Goal: Information Seeking & Learning: Learn about a topic

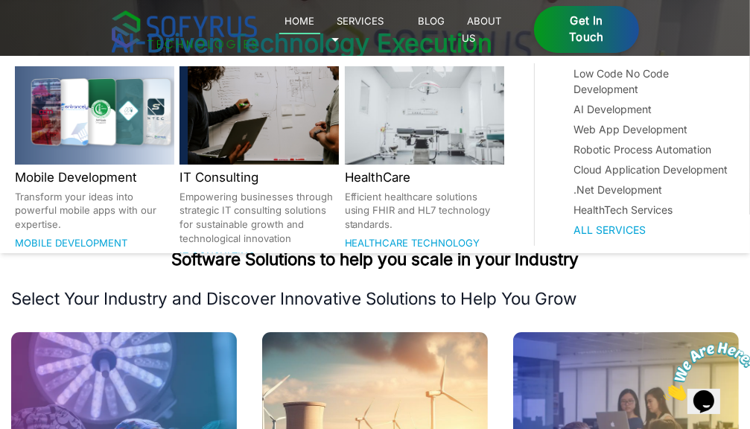
click at [384, 25] on link "Services 🞃" at bounding box center [357, 29] width 53 height 34
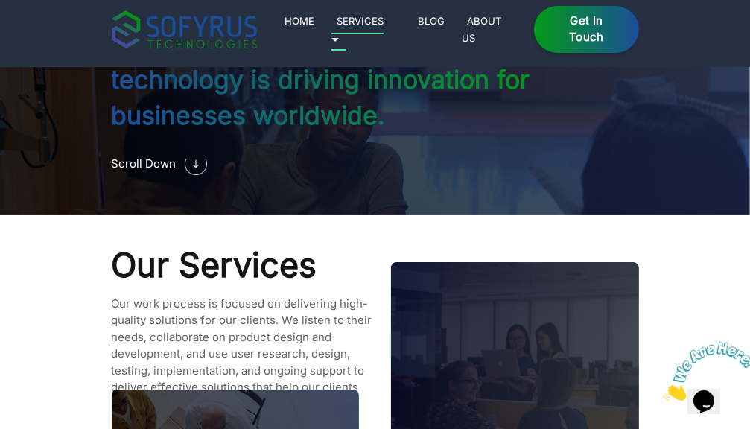
scroll to position [1225, 0]
